Goal: Obtain resource: Obtain resource

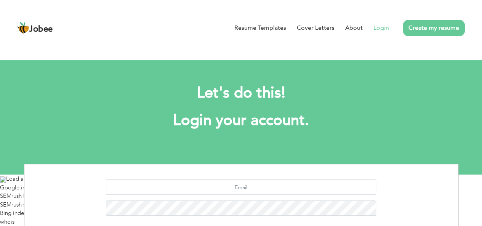
click at [379, 28] on link "Login" at bounding box center [382, 27] width 16 height 9
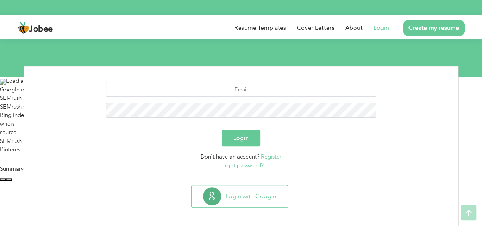
scroll to position [101, 0]
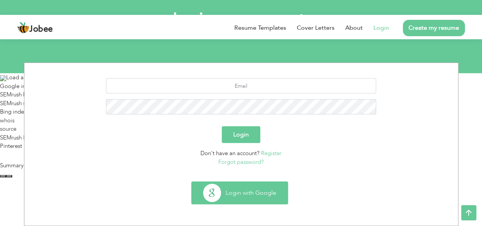
drag, startPoint x: 279, startPoint y: 194, endPoint x: 275, endPoint y: 194, distance: 4.2
click at [277, 194] on button "Login with Google" at bounding box center [240, 193] width 96 height 22
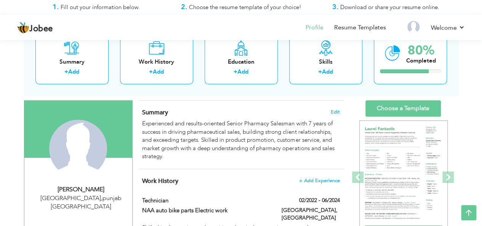
scroll to position [38, 0]
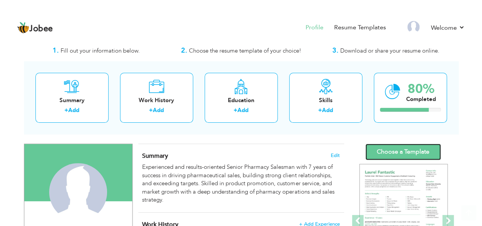
click at [409, 152] on link "Choose a Template" at bounding box center [403, 152] width 75 height 16
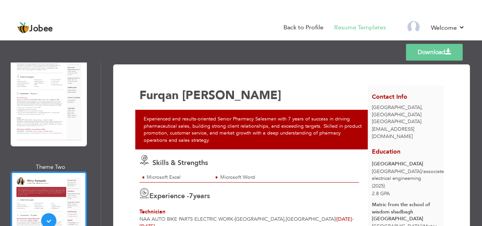
scroll to position [114, 0]
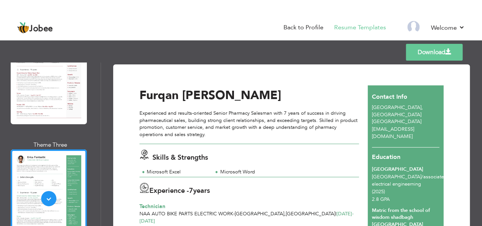
scroll to position [229, 0]
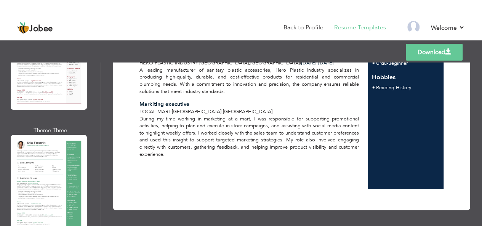
scroll to position [230, 0]
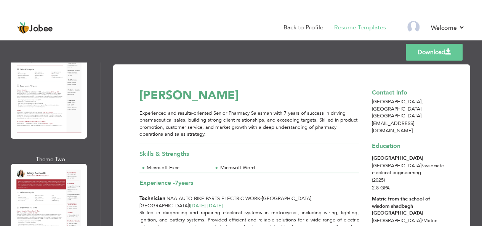
scroll to position [0, 0]
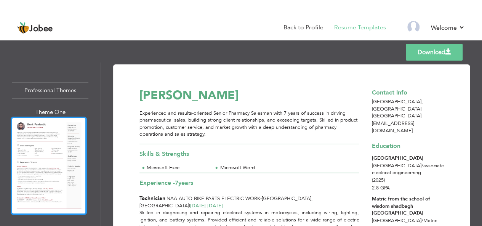
click at [46, 139] on div at bounding box center [49, 166] width 76 height 98
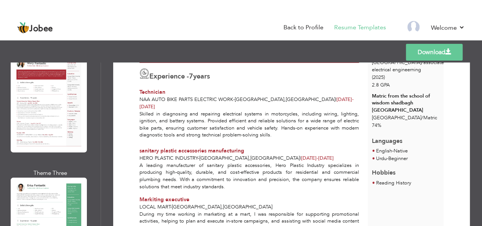
scroll to position [191, 0]
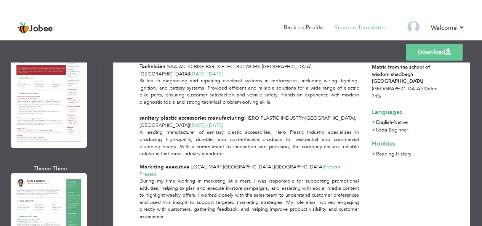
scroll to position [56, 0]
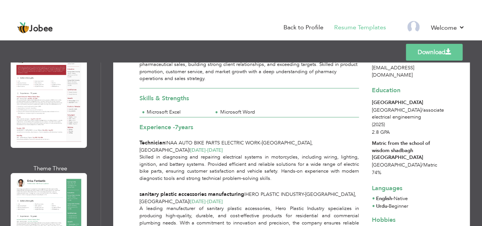
click at [435, 51] on link "Download" at bounding box center [434, 52] width 57 height 17
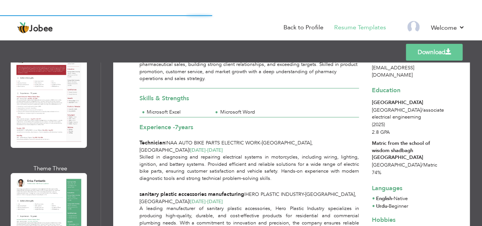
click at [451, 56] on link "Download" at bounding box center [434, 52] width 57 height 17
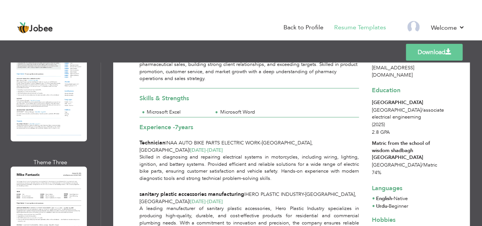
scroll to position [819, 0]
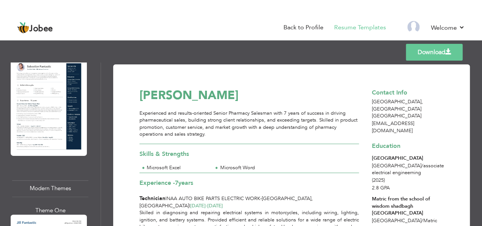
scroll to position [705, 0]
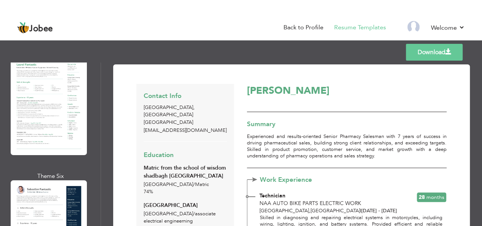
scroll to position [552, 0]
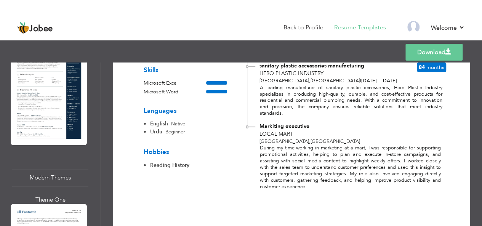
scroll to position [705, 0]
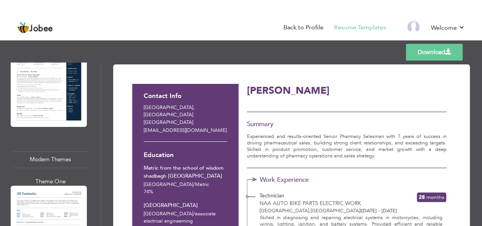
click at [438, 87] on div at bounding box center [422, 95] width 50 height 21
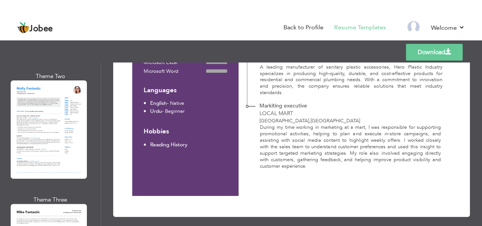
scroll to position [237, 0]
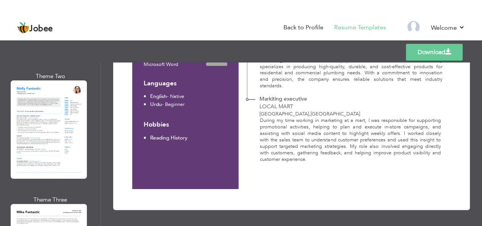
click at [420, 108] on div "Markiting executive Local Mart Lahore , Pakistan" at bounding box center [346, 106] width 199 height 22
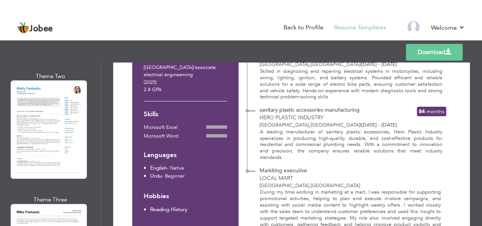
scroll to position [123, 0]
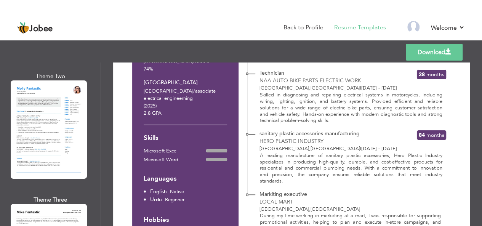
click at [362, 119] on p "Skilled in diagnosing and repairing electrical systems in motorcycles, includin…" at bounding box center [351, 108] width 183 height 32
click at [407, 88] on div "Technician NAA auto bike parts Electric work Lahore , Pakistan | Feb 2022 - Jun…" at bounding box center [331, 80] width 149 height 22
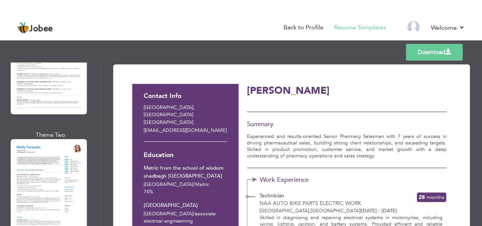
scroll to position [858, 0]
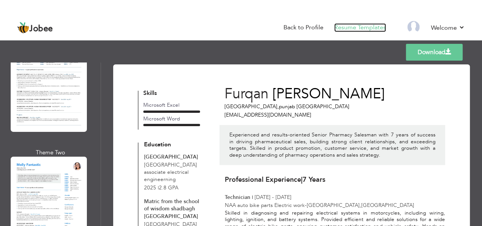
click at [378, 29] on link "Resume Templates" at bounding box center [360, 27] width 52 height 9
click at [300, 127] on div "Experienced and results-oriented Senior Pharmacy Salesman with 7 years of succe…" at bounding box center [333, 145] width 226 height 40
click at [306, 32] on link "Back to Profile" at bounding box center [304, 27] width 40 height 9
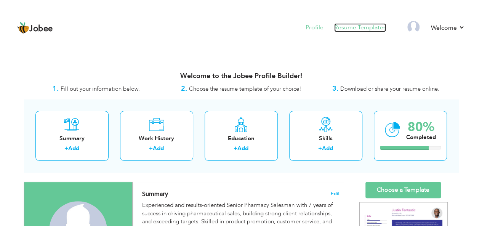
click at [359, 30] on link "Resume Templates" at bounding box center [360, 27] width 52 height 9
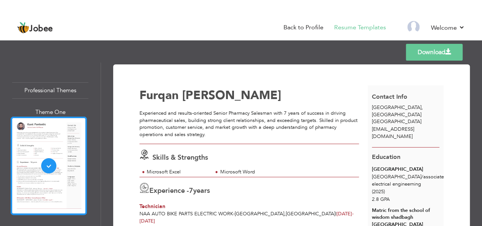
click at [40, 144] on div at bounding box center [49, 166] width 76 height 98
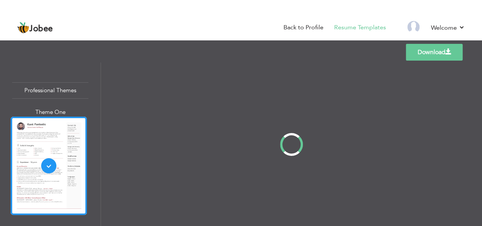
click at [36, 159] on div "Professional Themes Theme One Theme Two Theme Three Theme Four" at bounding box center [241, 145] width 482 height 164
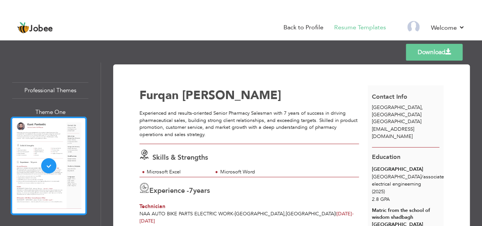
click at [37, 158] on div at bounding box center [49, 166] width 76 height 98
click at [37, 158] on div "Professional Themes Theme One Theme Two Theme Three Theme Four" at bounding box center [241, 145] width 482 height 164
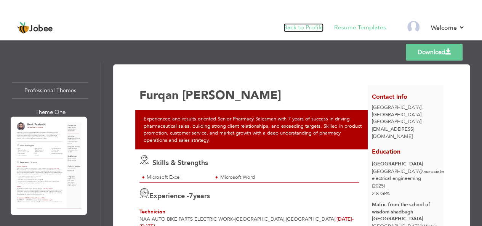
click at [309, 27] on link "Back to Profile" at bounding box center [304, 27] width 40 height 9
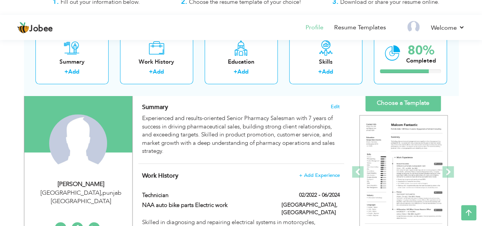
scroll to position [38, 0]
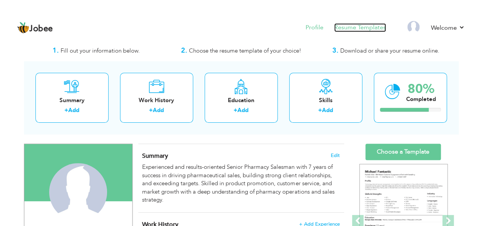
click at [346, 30] on link "Resume Templates" at bounding box center [360, 27] width 52 height 9
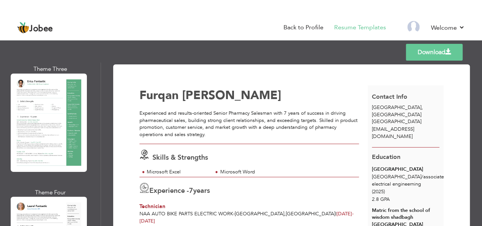
scroll to position [191, 0]
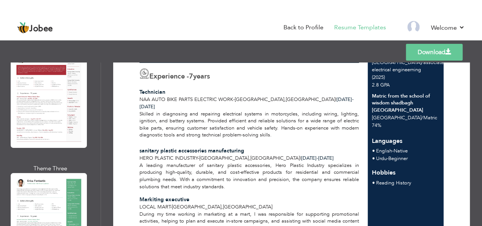
scroll to position [229, 0]
